Goal: Information Seeking & Learning: Learn about a topic

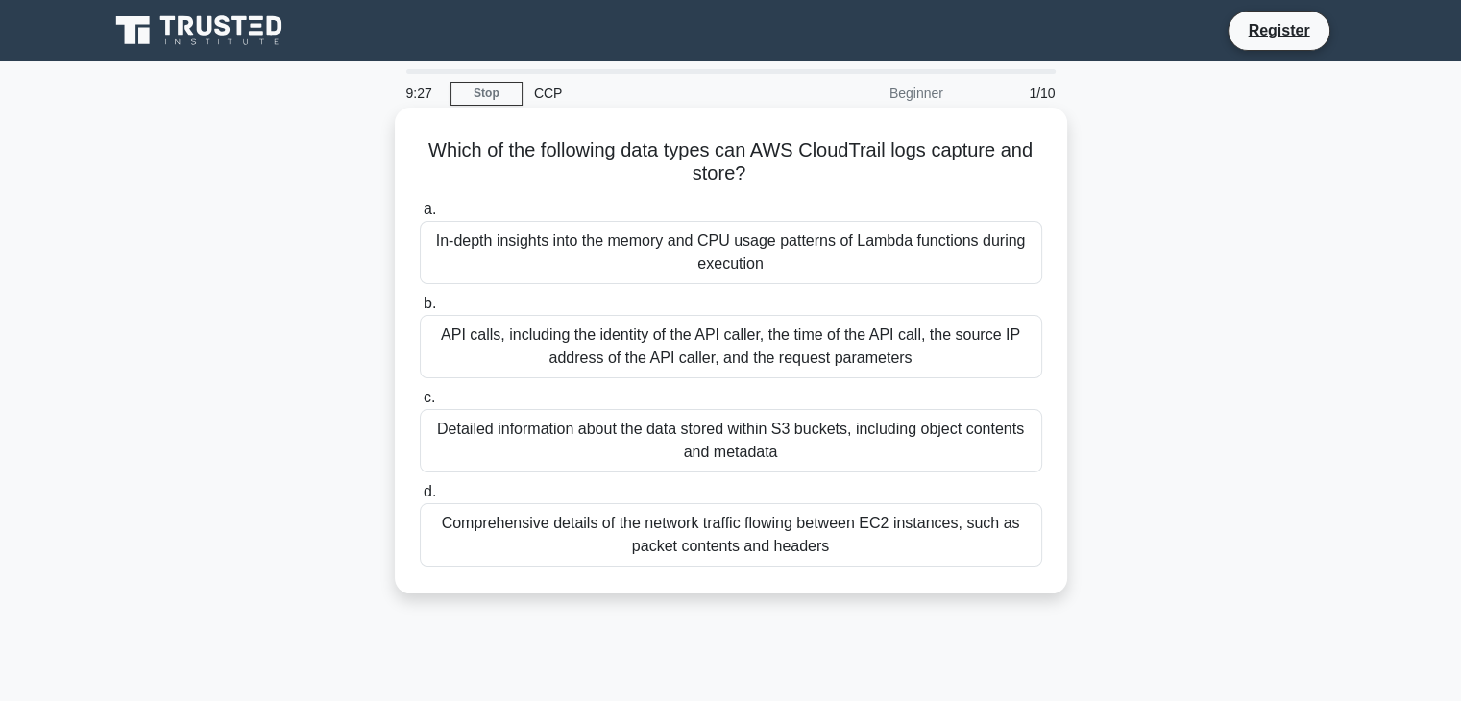
click at [976, 354] on div "API calls, including the identity of the API caller, the time of the API call, …" at bounding box center [731, 346] width 622 height 63
click at [420, 310] on input "b. API calls, including the identity of the API caller, the time of the API cal…" at bounding box center [420, 304] width 0 height 12
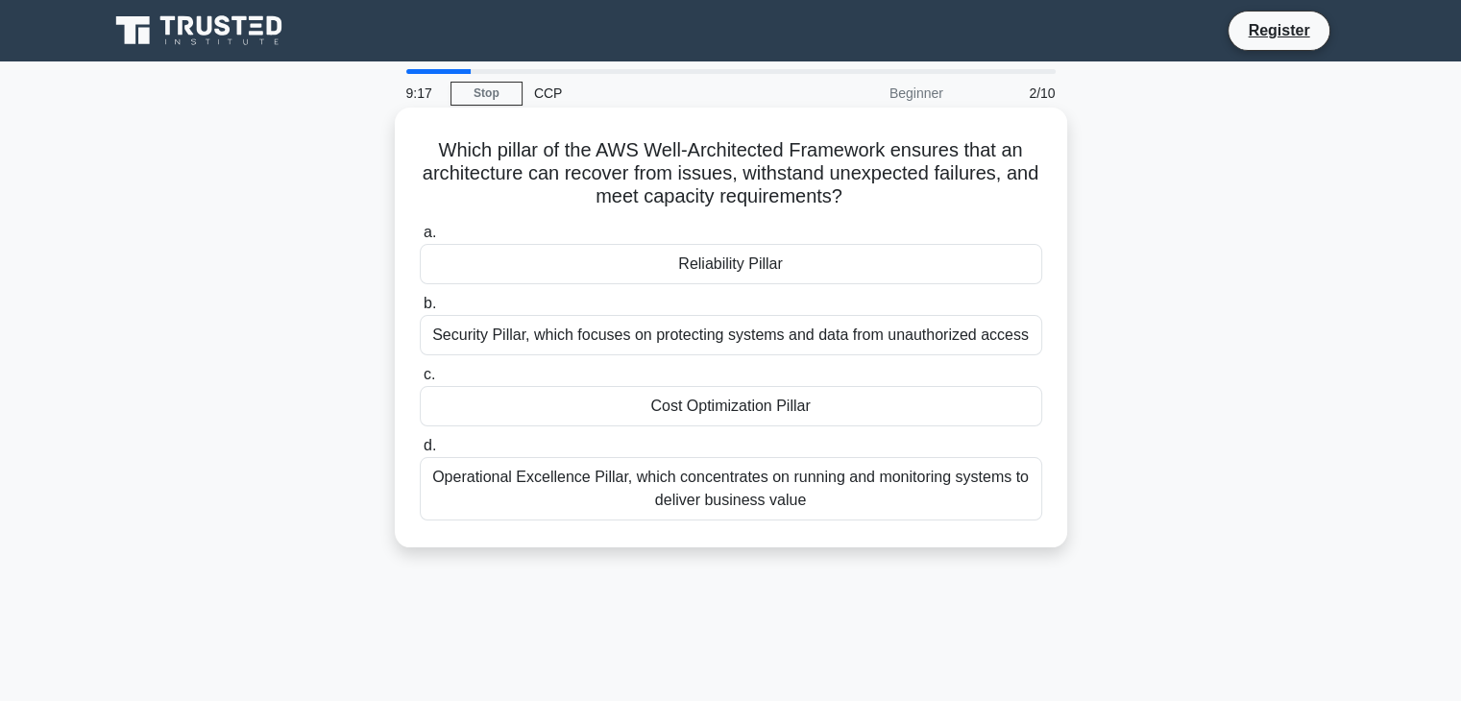
click at [814, 266] on div "Reliability Pillar" at bounding box center [731, 264] width 622 height 40
click at [420, 239] on input "a. Reliability Pillar" at bounding box center [420, 233] width 0 height 12
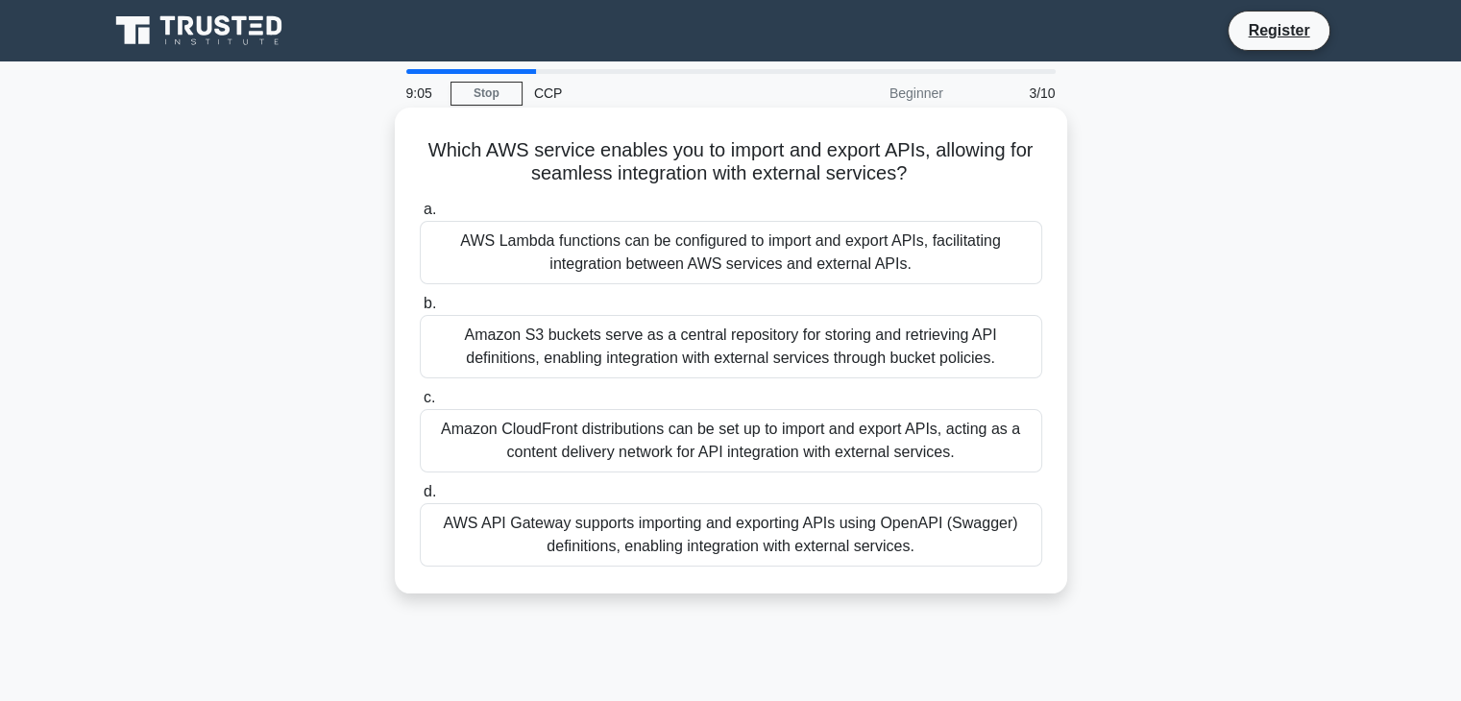
click at [783, 540] on div "AWS API Gateway supports importing and exporting APIs using OpenAPI (Swagger) d…" at bounding box center [731, 534] width 622 height 63
click at [420, 498] on input "d. AWS API Gateway supports importing and exporting APIs using OpenAPI (Swagger…" at bounding box center [420, 492] width 0 height 12
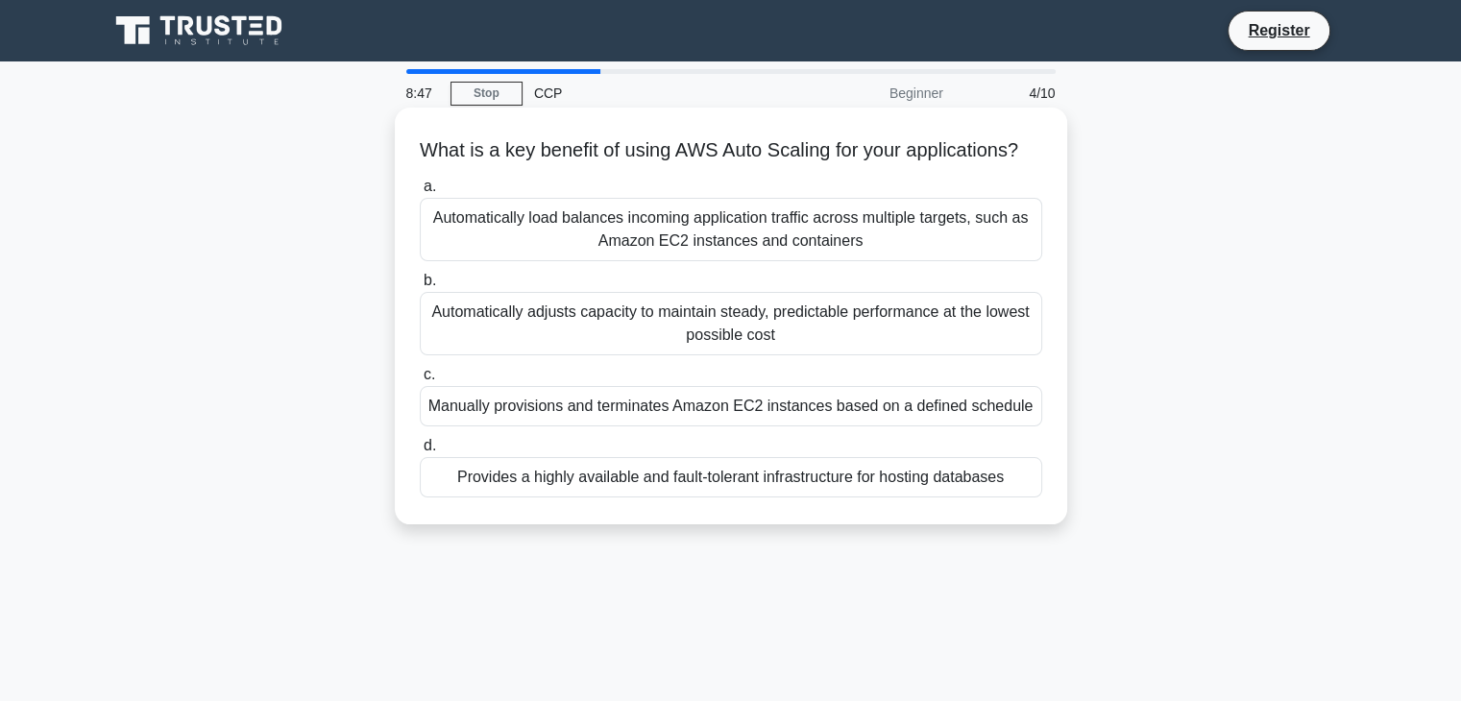
click at [734, 261] on div "Automatically load balances incoming application traffic across multiple target…" at bounding box center [731, 229] width 622 height 63
click at [420, 193] on input "a. Automatically load balances incoming application traffic across multiple tar…" at bounding box center [420, 187] width 0 height 12
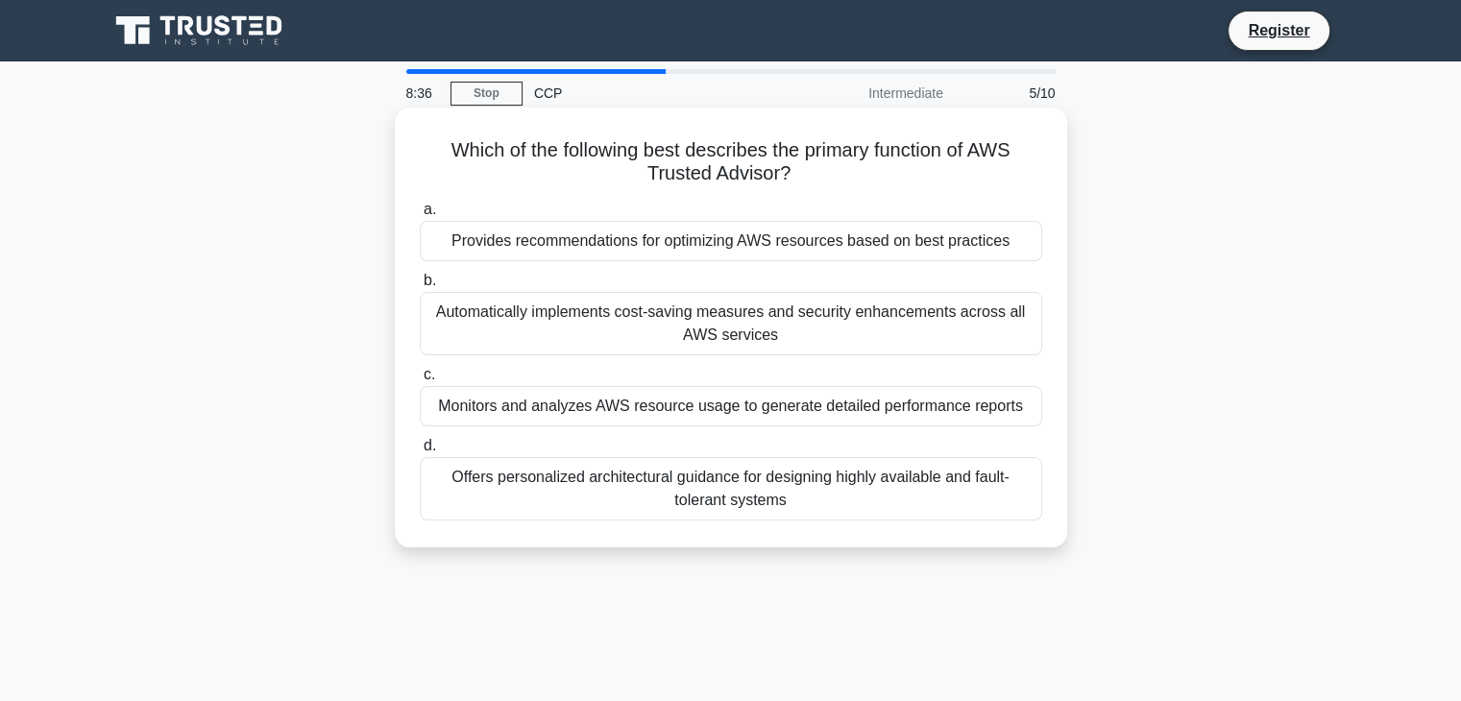
click at [778, 405] on div "Monitors and analyzes AWS resource usage to generate detailed performance repor…" at bounding box center [731, 406] width 622 height 40
click at [420, 381] on input "c. Monitors and analyzes AWS resource usage to generate detailed performance re…" at bounding box center [420, 375] width 0 height 12
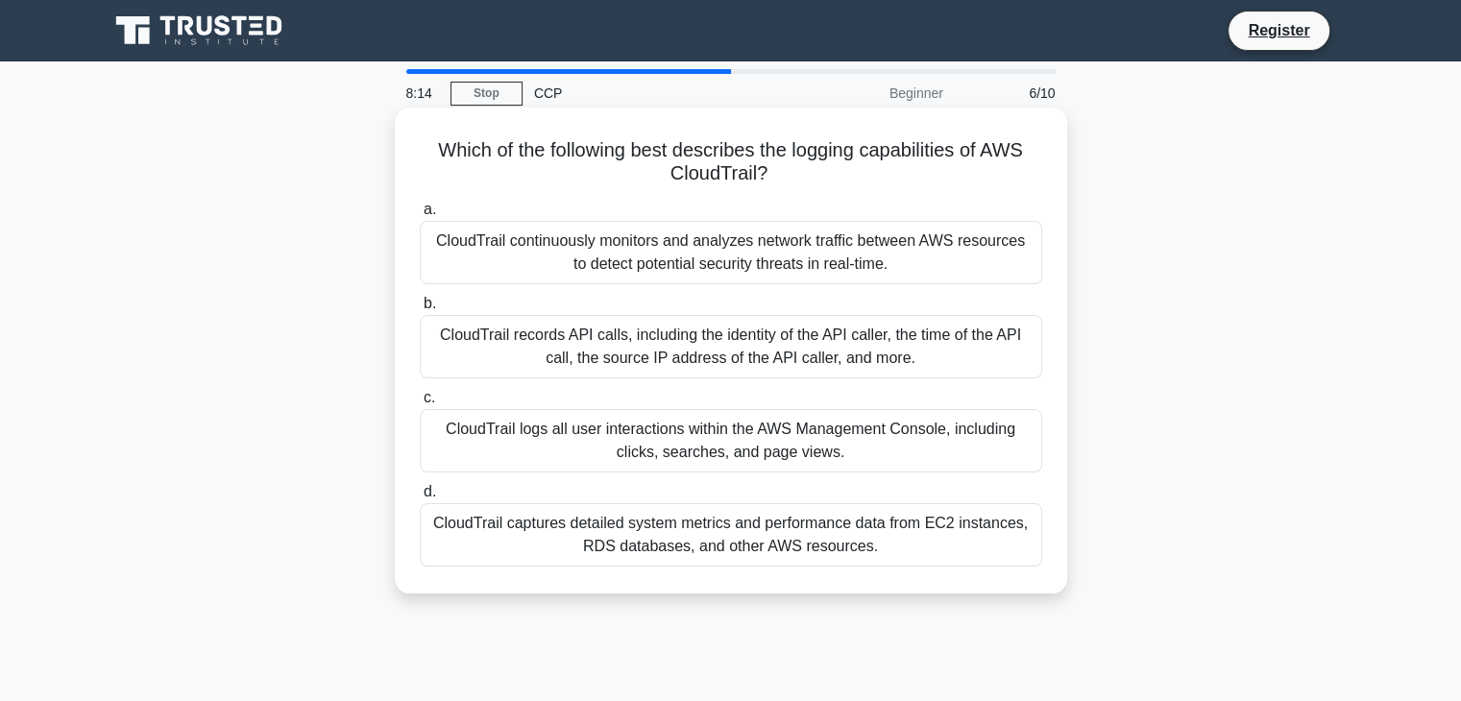
click at [873, 341] on div "CloudTrail records API calls, including the identity of the API caller, the tim…" at bounding box center [731, 346] width 622 height 63
click at [420, 310] on input "b. CloudTrail records API calls, including the identity of the API caller, the …" at bounding box center [420, 304] width 0 height 12
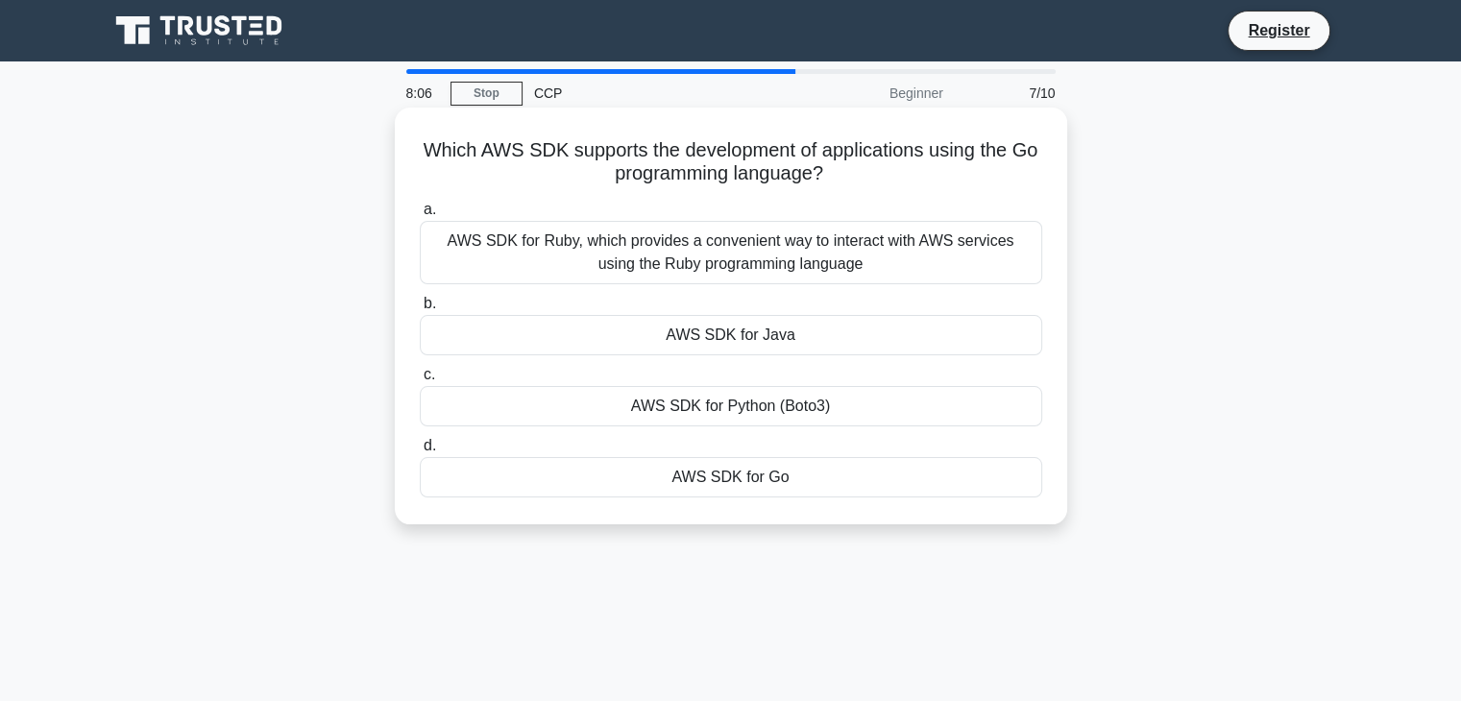
click at [797, 477] on div "AWS SDK for Go" at bounding box center [731, 477] width 622 height 40
click at [420, 452] on input "d. AWS SDK for Go" at bounding box center [420, 446] width 0 height 12
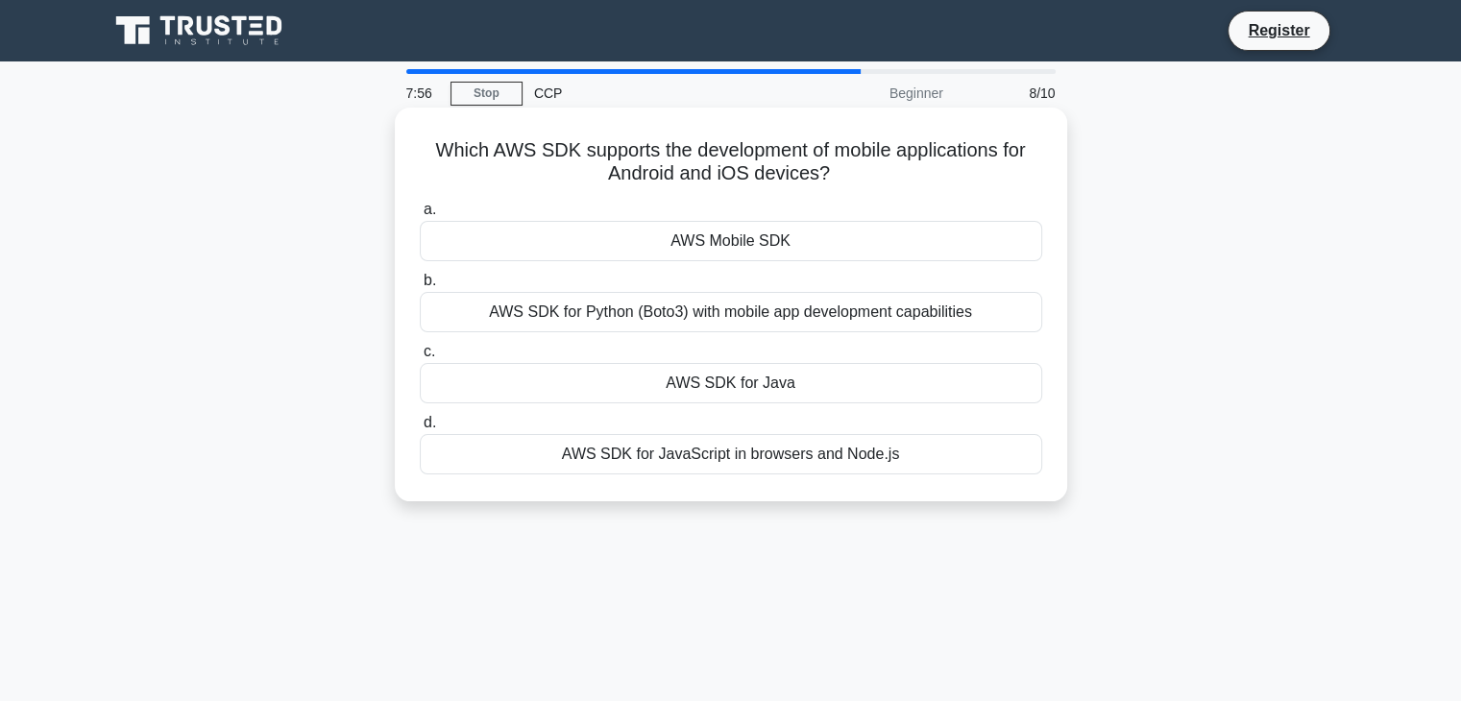
click at [769, 244] on div "AWS Mobile SDK" at bounding box center [731, 241] width 622 height 40
click at [420, 216] on input "a. AWS Mobile SDK" at bounding box center [420, 210] width 0 height 12
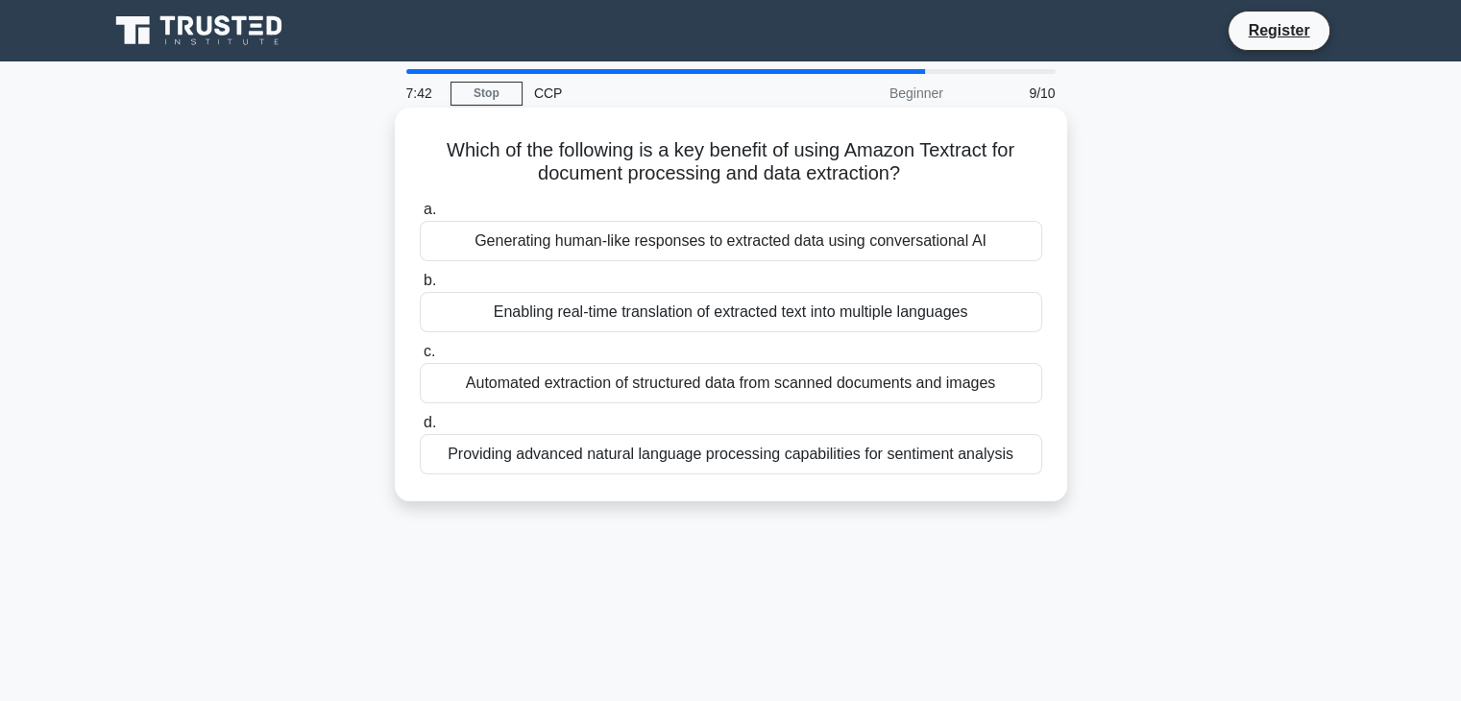
click at [827, 386] on div "Automated extraction of structured data from scanned documents and images" at bounding box center [731, 383] width 622 height 40
click at [420, 358] on input "c. Automated extraction of structured data from scanned documents and images" at bounding box center [420, 352] width 0 height 12
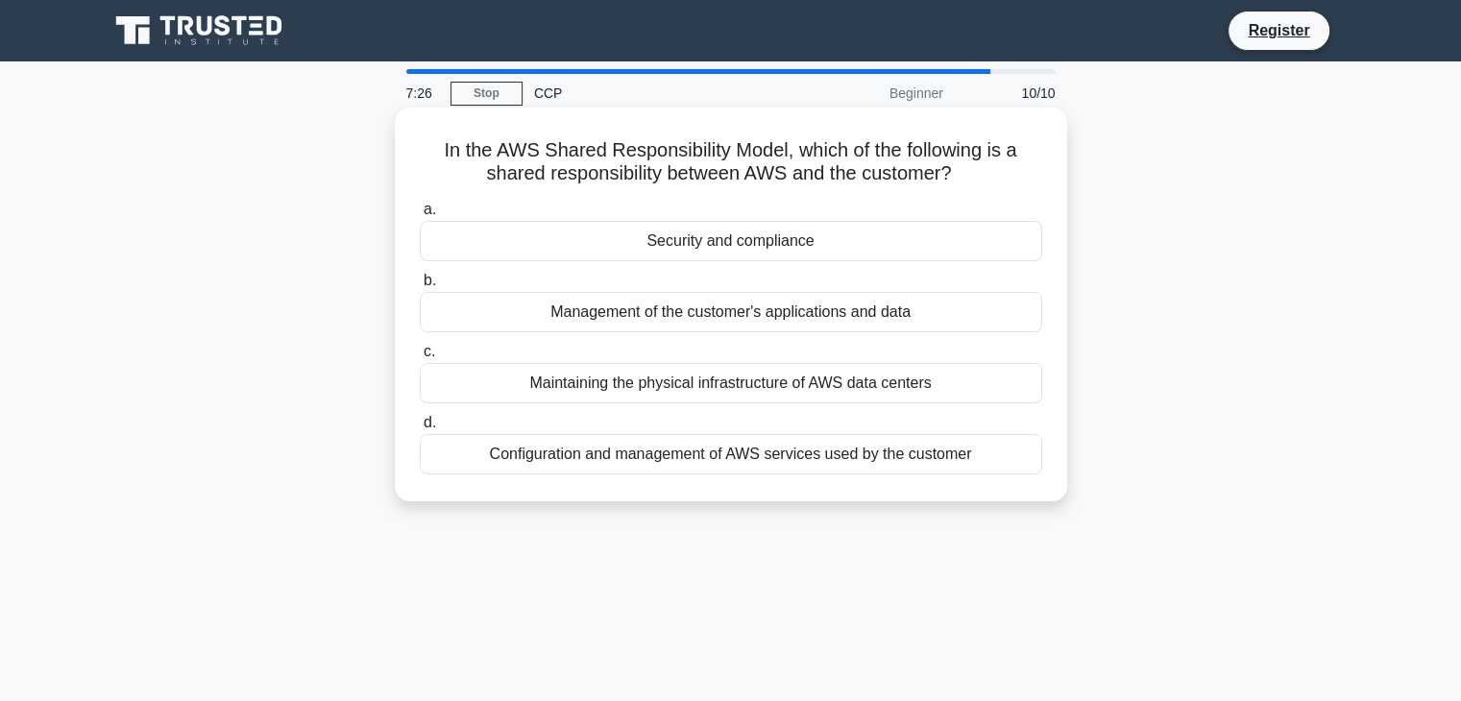
click at [782, 250] on div "Security and compliance" at bounding box center [731, 241] width 622 height 40
click at [420, 216] on input "a. Security and compliance" at bounding box center [420, 210] width 0 height 12
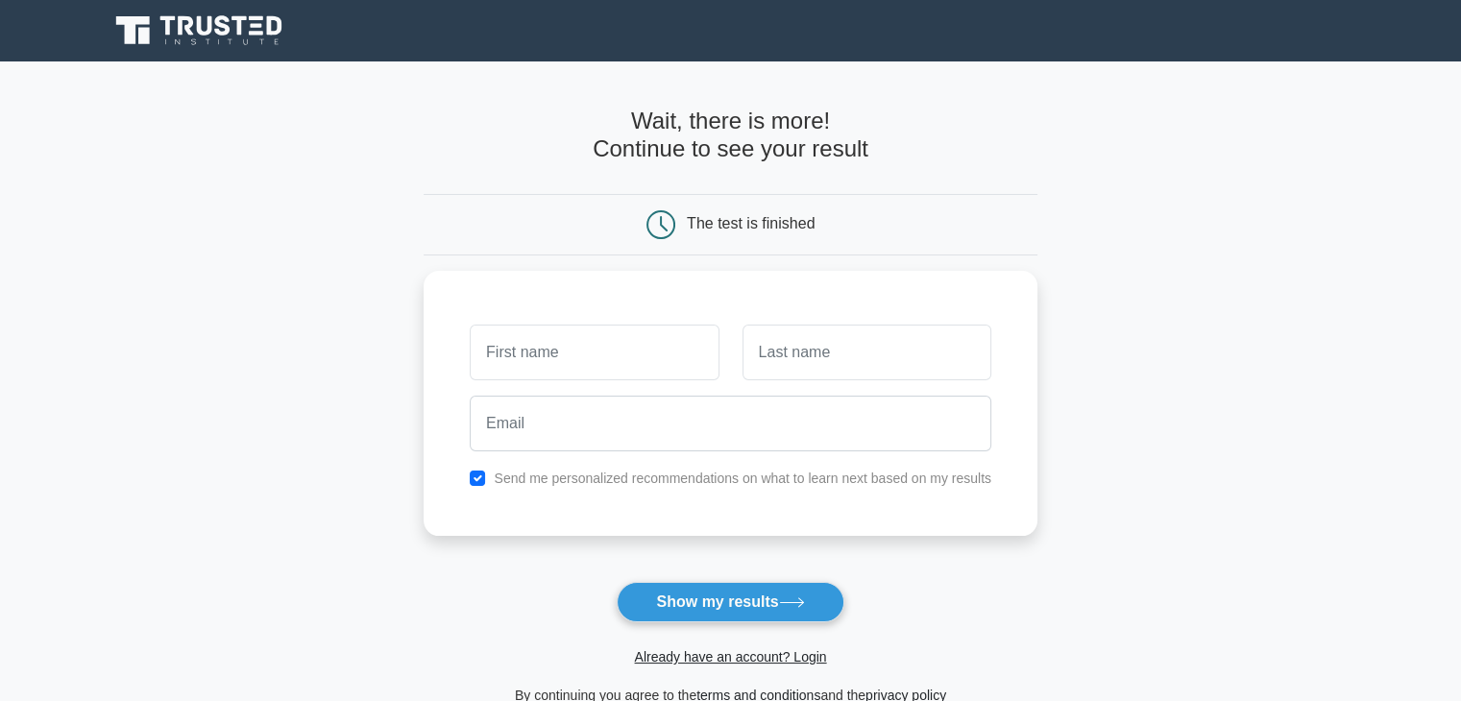
scroll to position [192, 0]
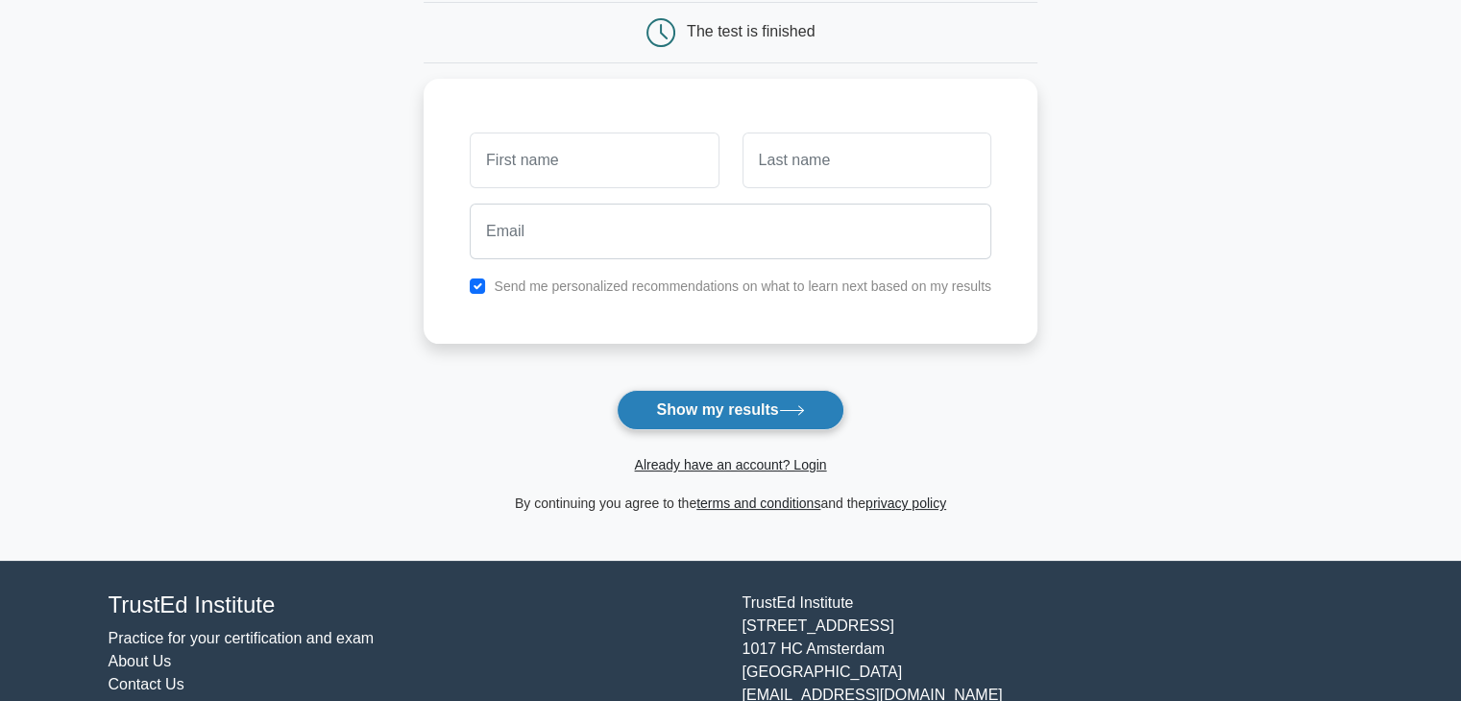
click at [725, 406] on button "Show my results" at bounding box center [730, 410] width 227 height 40
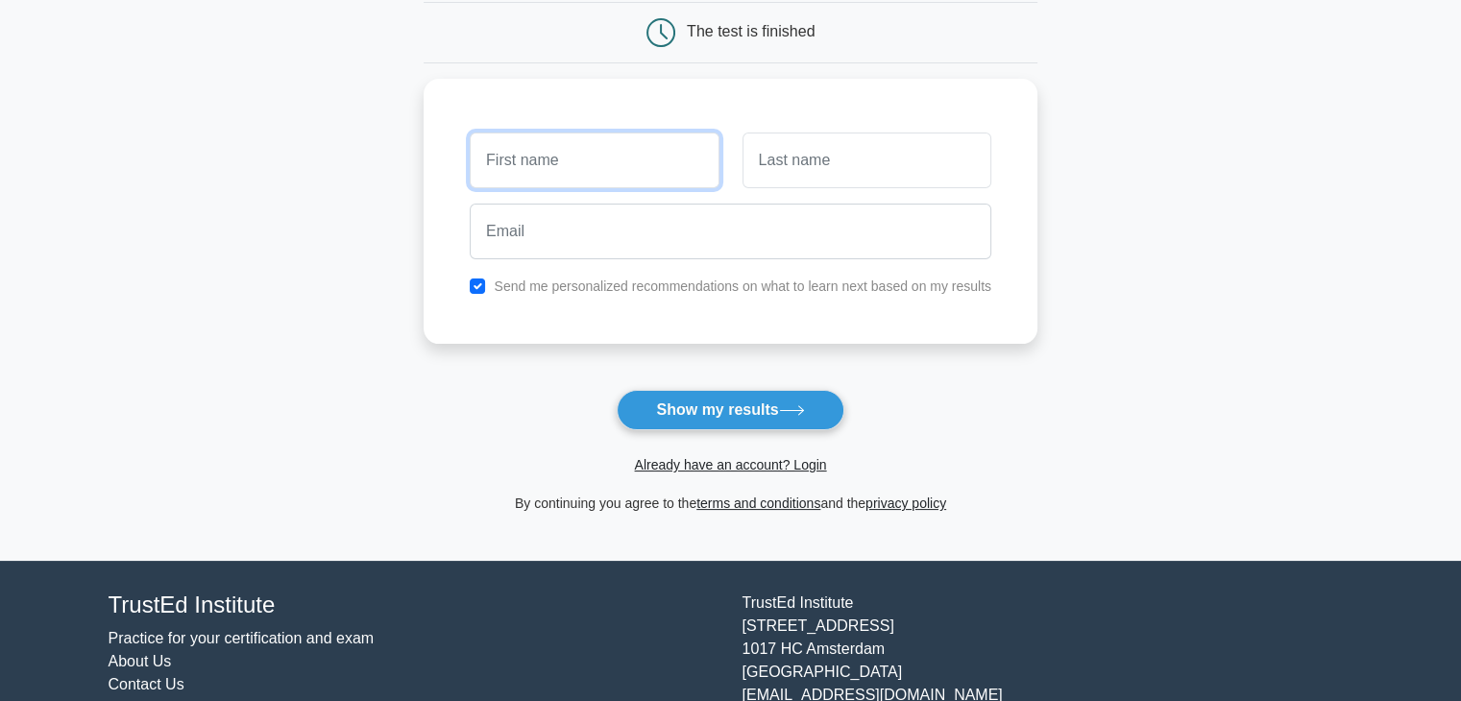
scroll to position [0, 0]
